Goal: Task Accomplishment & Management: Manage account settings

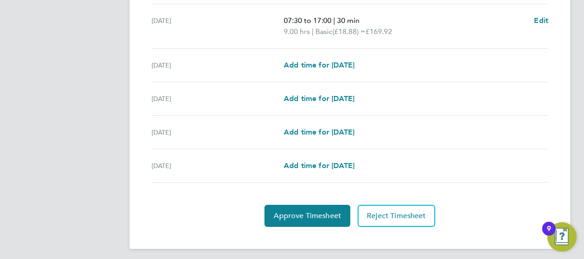
scroll to position [381, 0]
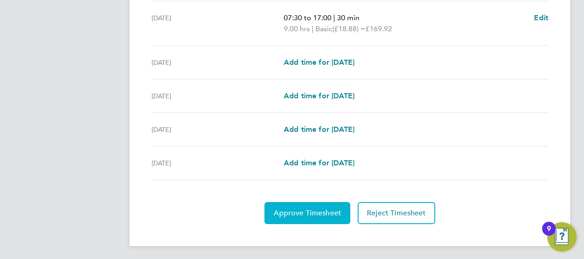
click at [309, 202] on button "Approve Timesheet" at bounding box center [308, 213] width 86 height 22
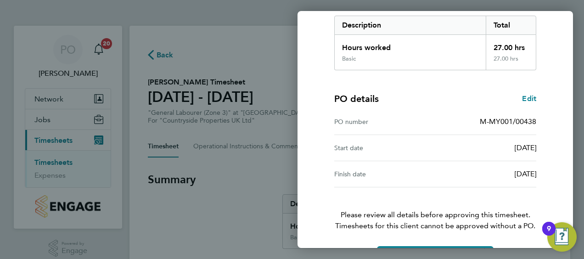
scroll to position [180, 0]
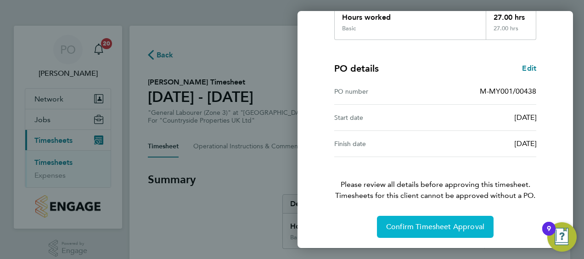
click at [430, 220] on button "Confirm Timesheet Approval" at bounding box center [435, 227] width 117 height 22
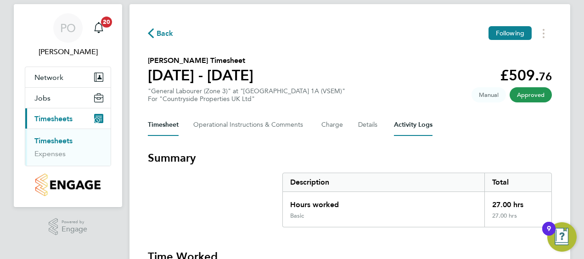
scroll to position [22, 0]
